Goal: Information Seeking & Learning: Learn about a topic

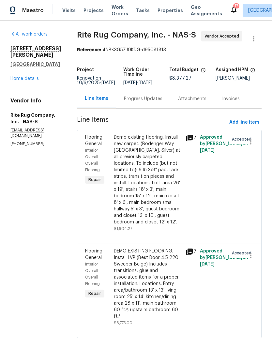
click at [20, 76] on link "Home details" at bounding box center [24, 78] width 28 height 5
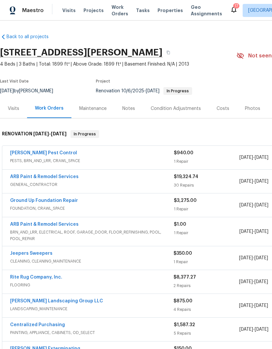
click at [124, 109] on div "Notes" at bounding box center [128, 108] width 13 height 7
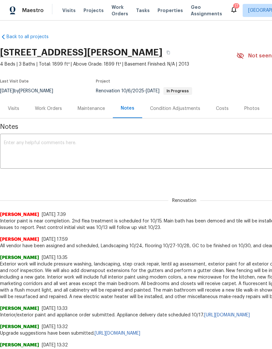
click at [10, 108] on div "Visits" at bounding box center [13, 108] width 11 height 7
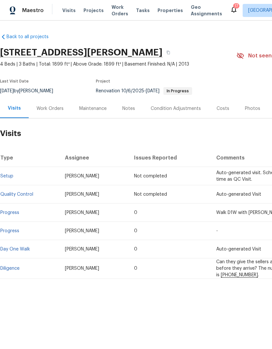
click at [55, 116] on div "Work Orders" at bounding box center [50, 108] width 43 height 19
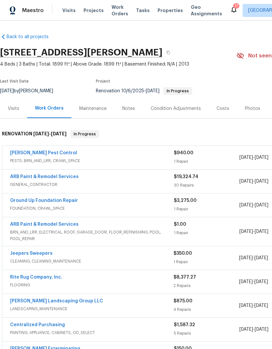
click at [128, 108] on div "Notes" at bounding box center [128, 108] width 13 height 7
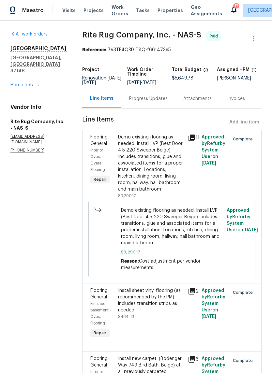
click at [128, 163] on div "Demo existing flooring as needed. Install LVP (Best Door 4.5 220 Sweeper Beige)…" at bounding box center [151, 163] width 66 height 59
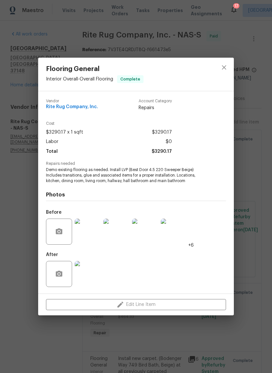
click at [85, 268] on img at bounding box center [88, 274] width 26 height 26
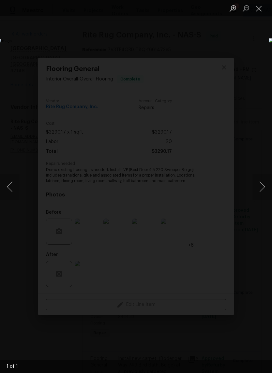
click at [256, 7] on button "Close lightbox" at bounding box center [258, 8] width 13 height 11
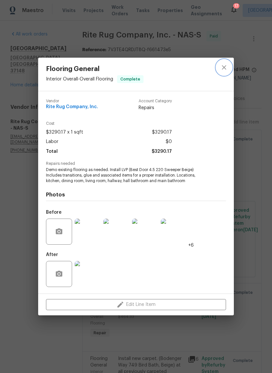
click at [222, 64] on icon "close" at bounding box center [224, 68] width 8 height 8
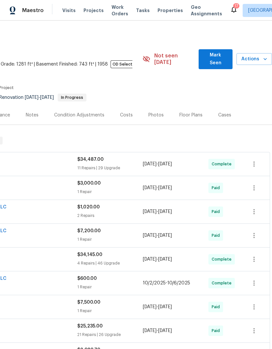
scroll to position [0, 96]
click at [215, 59] on span "Mark Seen" at bounding box center [215, 59] width 23 height 16
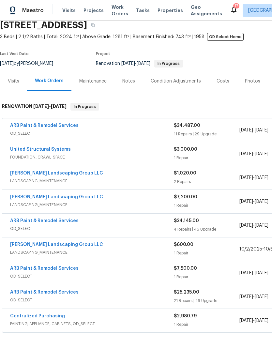
scroll to position [29, 0]
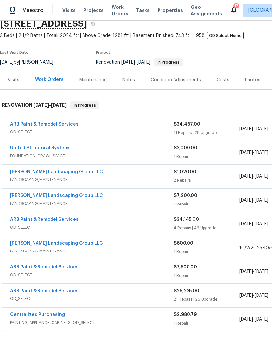
click at [119, 78] on div "Notes" at bounding box center [128, 79] width 28 height 19
